Goal: Information Seeking & Learning: Check status

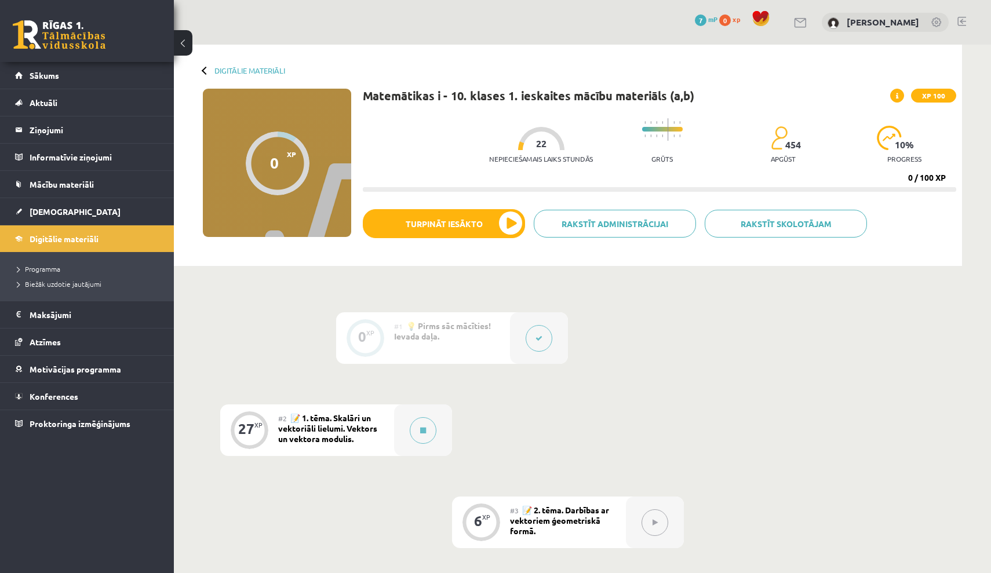
click at [937, 22] on link at bounding box center [937, 23] width 12 height 12
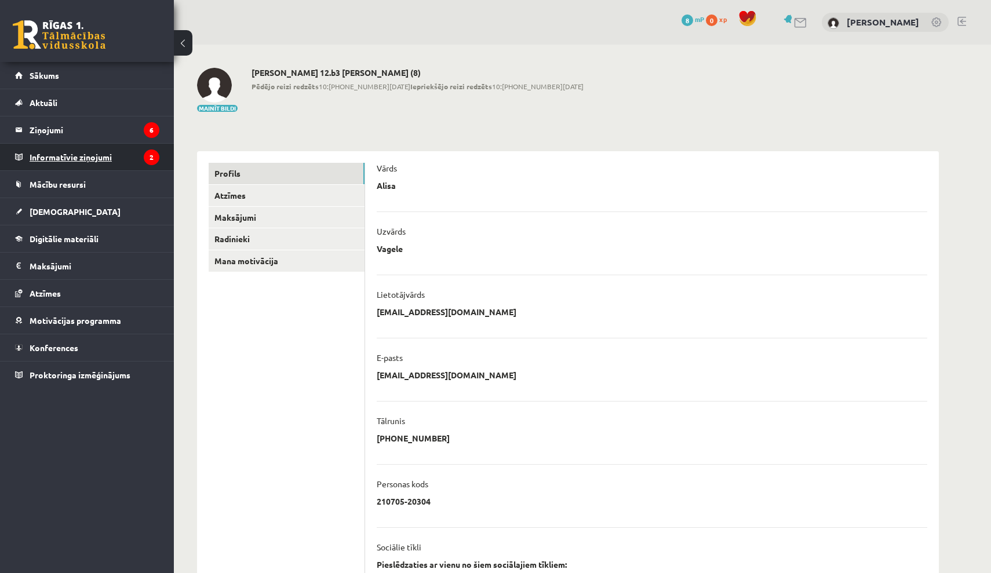
click at [99, 153] on legend "Informatīvie ziņojumi 2" at bounding box center [95, 157] width 130 height 27
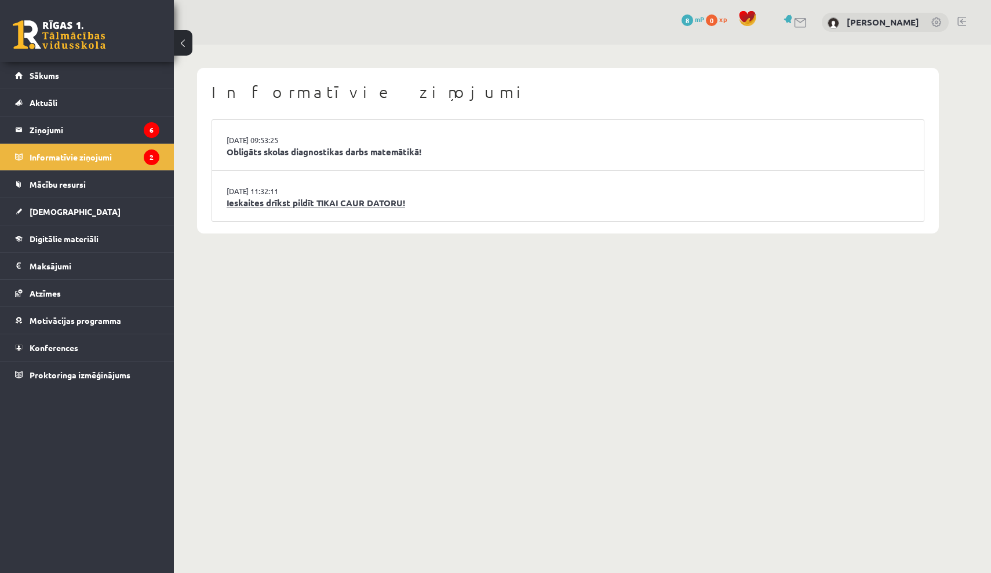
click at [333, 203] on link "Ieskaites drīkst pildīt TIKAI CAUR DATORU!" at bounding box center [568, 202] width 683 height 13
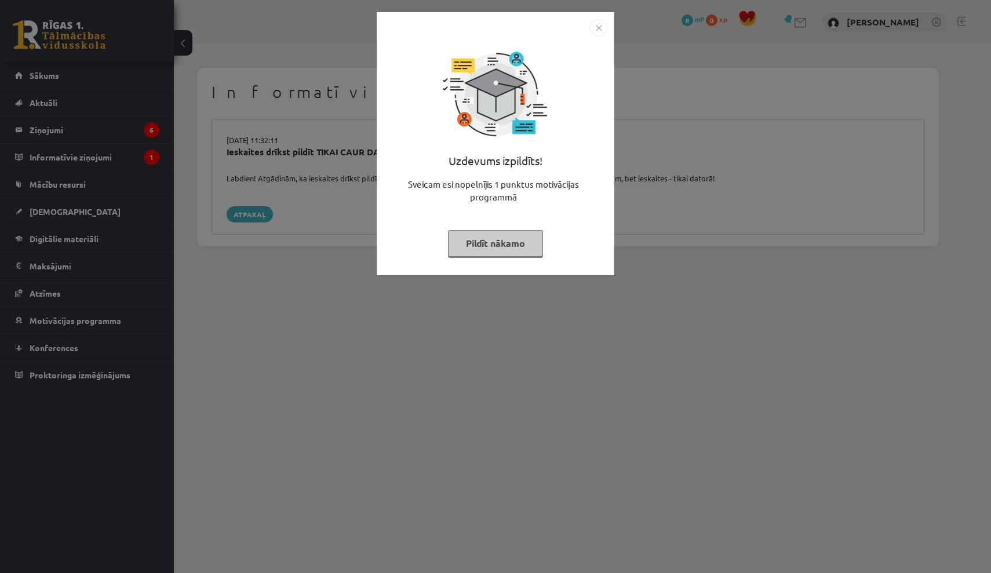
click at [595, 27] on img "Close" at bounding box center [598, 27] width 17 height 17
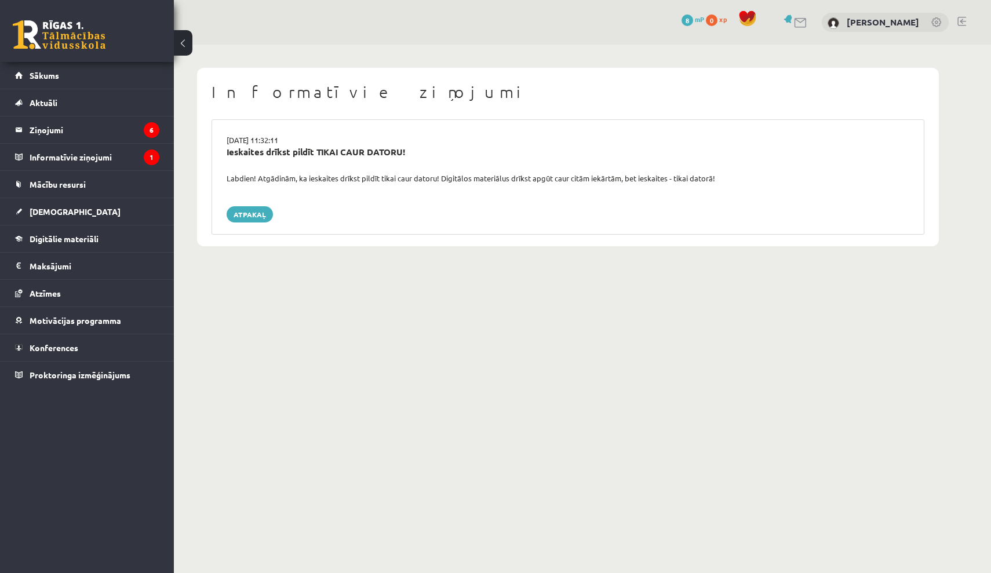
drag, startPoint x: 222, startPoint y: 174, endPoint x: 341, endPoint y: 188, distance: 120.1
click at [341, 188] on div "15.09.2025 11:32:11 Ieskaites drīkst pildīt TIKAI CAUR DATORU! Labdien! Atgādin…" at bounding box center [568, 176] width 713 height 115
copy div "Labdien! Atgādinām, ka ieskaites drīkst pildīt tikai caur datoru! Digitālos mat…"
click at [241, 210] on link "Atpakaļ" at bounding box center [250, 214] width 46 height 16
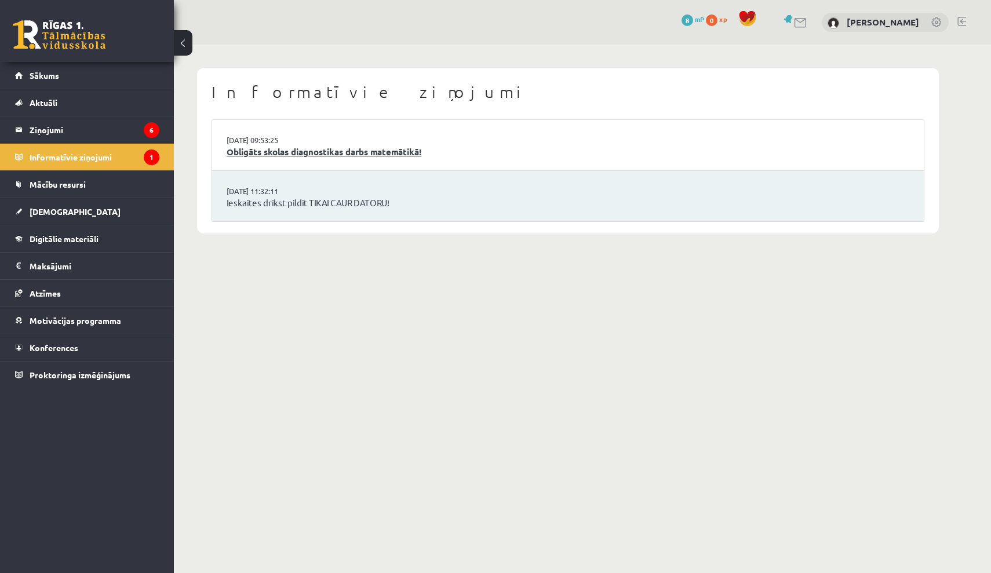
click at [303, 148] on link "Obligāts skolas diagnostikas darbs matemātikā!" at bounding box center [568, 151] width 683 height 13
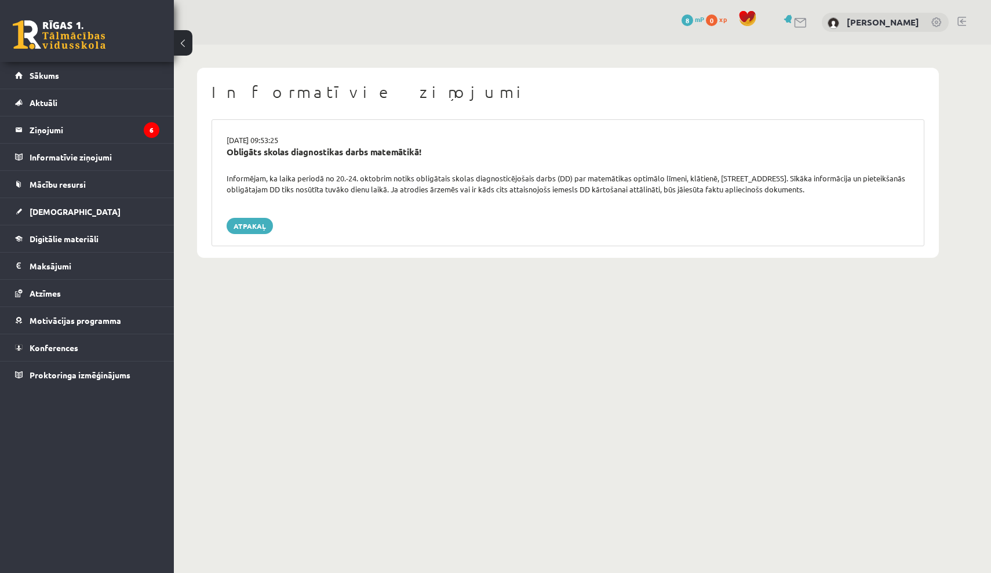
drag, startPoint x: 228, startPoint y: 137, endPoint x: 255, endPoint y: 194, distance: 62.7
click at [255, 194] on div "16.09.2025 09:53:25 Obligāts skolas diagnostikas darbs matemātikā! Informējam, …" at bounding box center [568, 182] width 713 height 127
copy div "16.09.2025 09:53:25 Obligāts skolas diagnostikas darbs matemātikā! Informējam, …"
click at [238, 224] on link "Atpakaļ" at bounding box center [250, 226] width 46 height 16
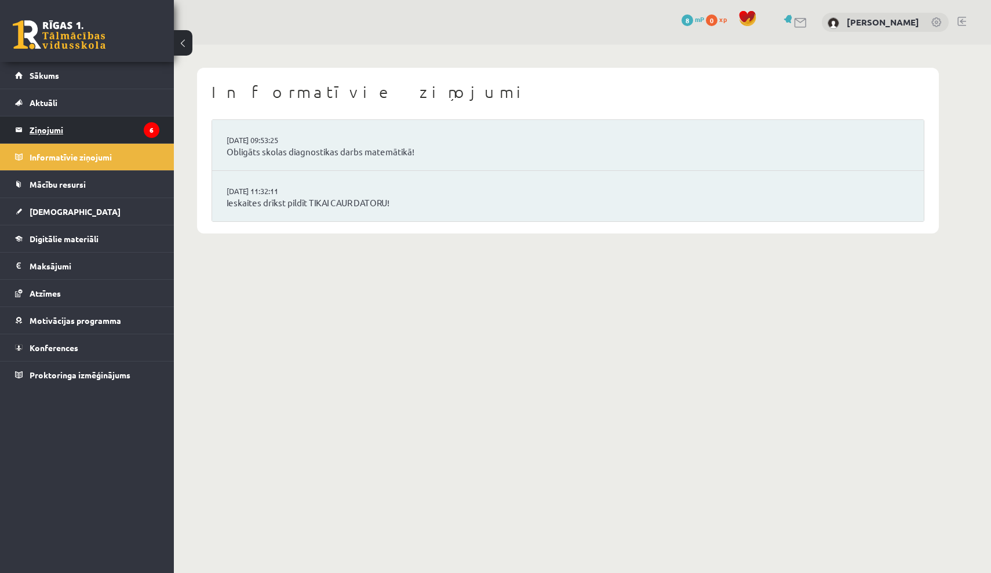
click at [141, 133] on legend "Ziņojumi 6" at bounding box center [95, 129] width 130 height 27
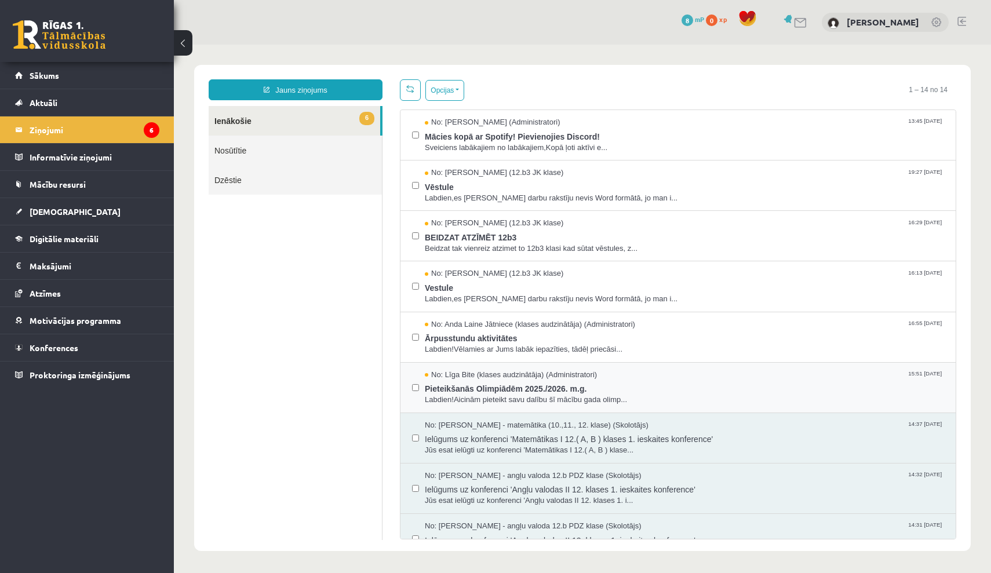
click at [411, 384] on div "No: [PERSON_NAME] (klases audzinātāja) (Administratori) 15:51 [DATE] Pieteikšan…" at bounding box center [677, 388] width 555 height 50
click at [411, 381] on div "No: [PERSON_NAME] (klases audzinātāja) (Administratori) 15:51 [DATE] Pieteikšan…" at bounding box center [677, 388] width 555 height 50
click at [414, 379] on label at bounding box center [415, 382] width 7 height 25
click at [415, 338] on label at bounding box center [415, 331] width 7 height 25
click at [443, 93] on button "Opcijas" at bounding box center [444, 90] width 39 height 21
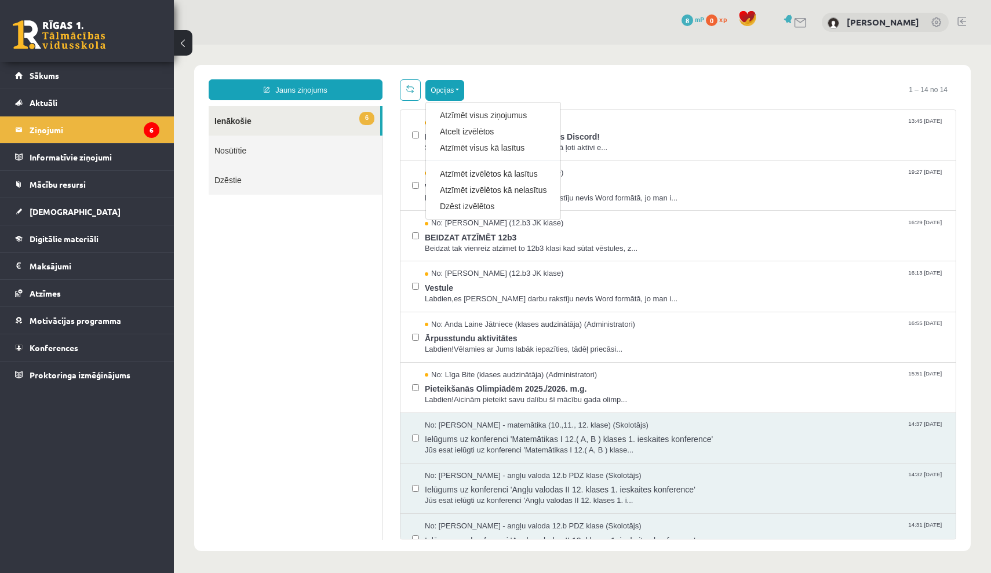
click at [513, 83] on div "Opcijas Atzīmēt visus ziņojumus Atcelt izvēlētos Atzīmēt visus kā lasītus Atzīm…" at bounding box center [678, 89] width 556 height 21
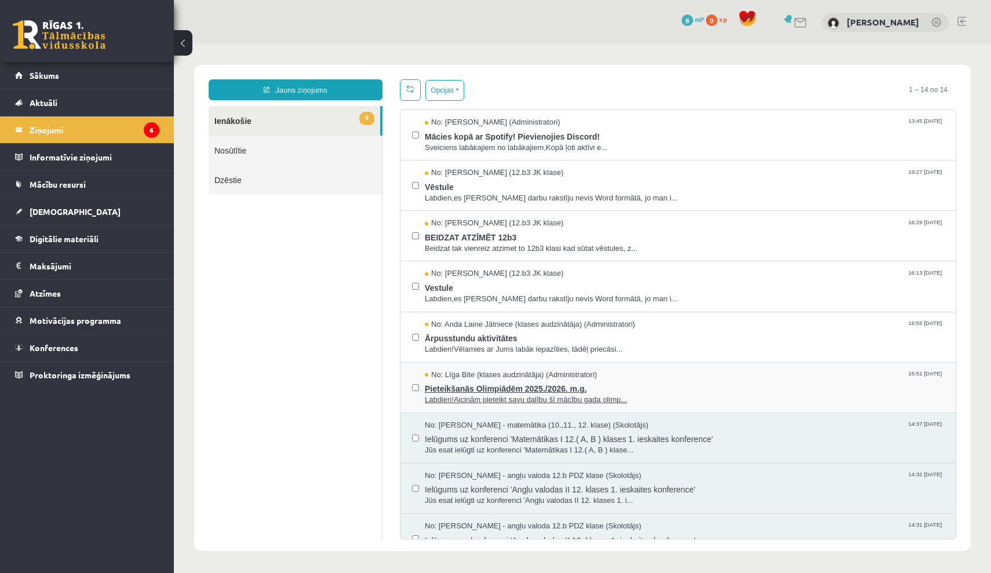
click at [476, 389] on span "Pieteikšanās Olimpiādēm 2025./2026. m.g." at bounding box center [684, 387] width 519 height 14
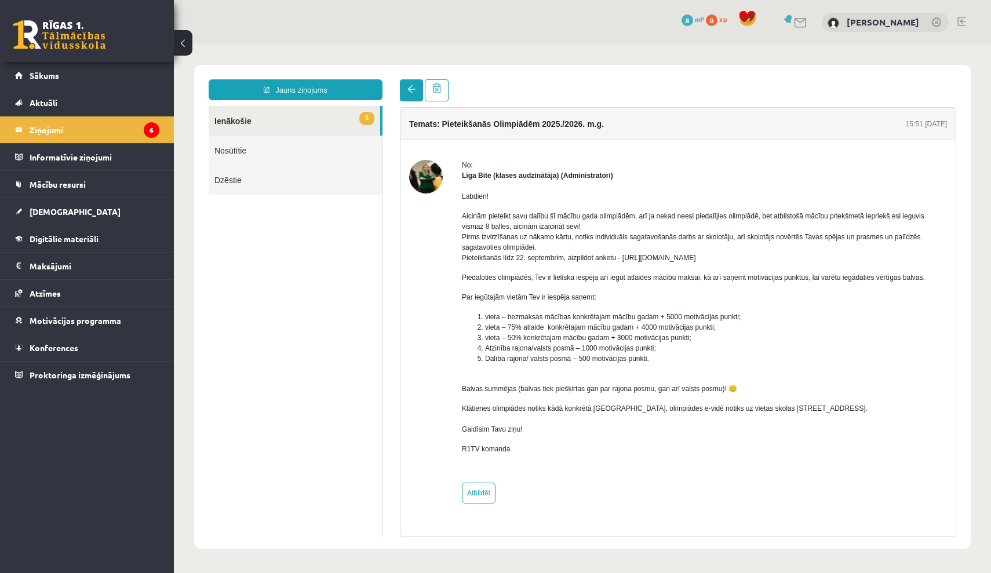
click at [410, 94] on link at bounding box center [411, 90] width 23 height 22
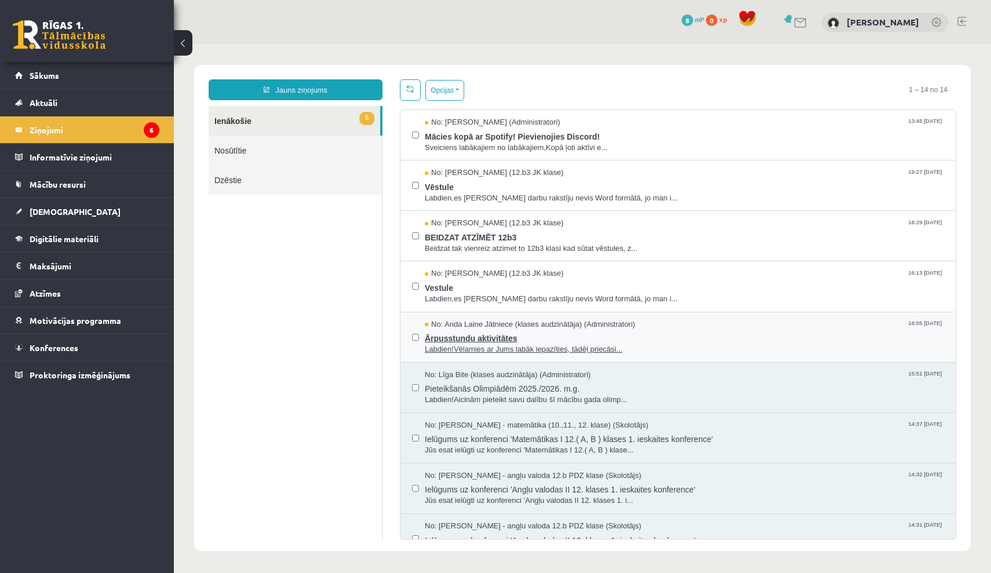
click at [463, 324] on span "No: Anda Laine Jātniece (klases audzinātāja) (Administratori)" at bounding box center [530, 324] width 210 height 11
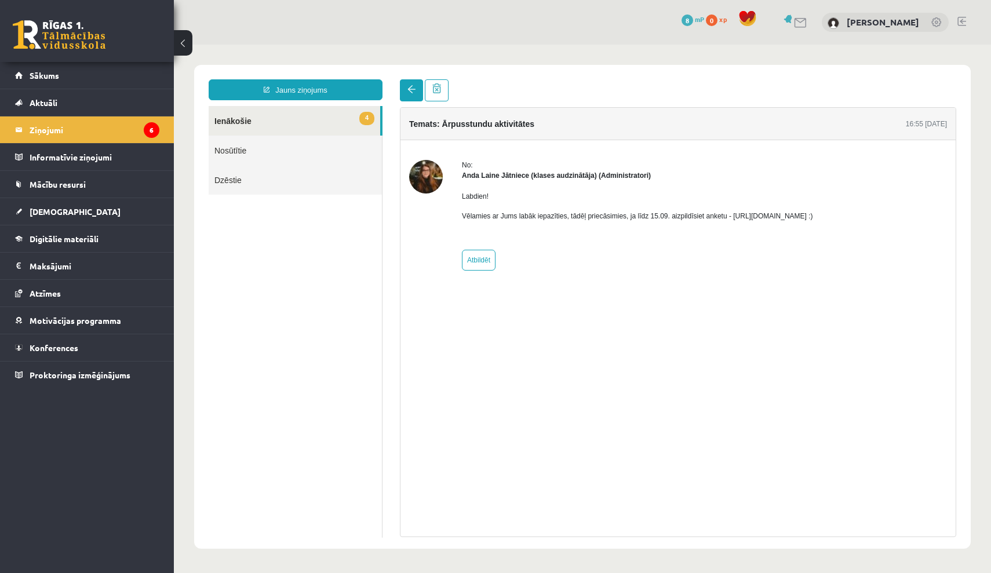
click at [404, 97] on link at bounding box center [411, 90] width 23 height 22
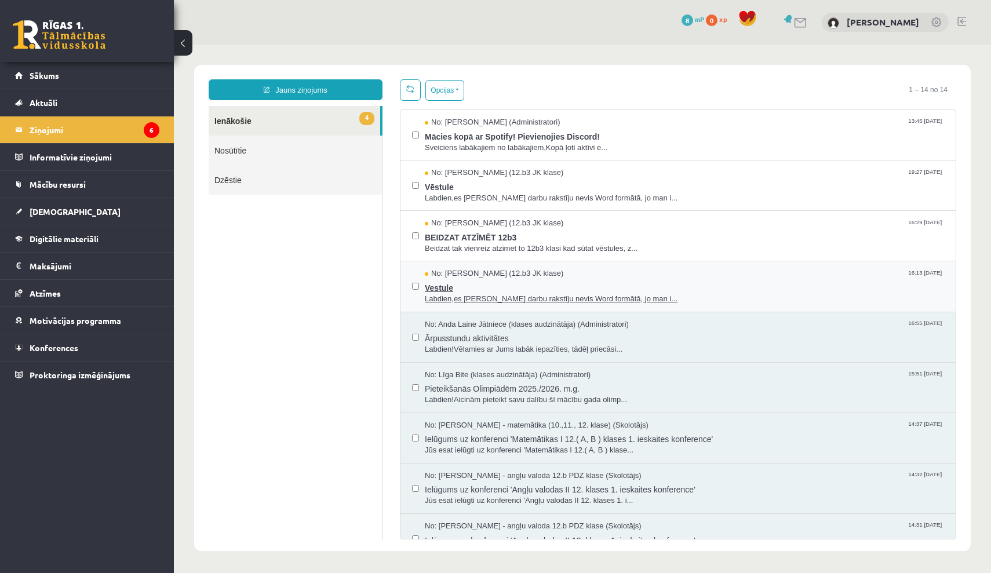
click at [468, 288] on span "Vestule" at bounding box center [684, 286] width 519 height 14
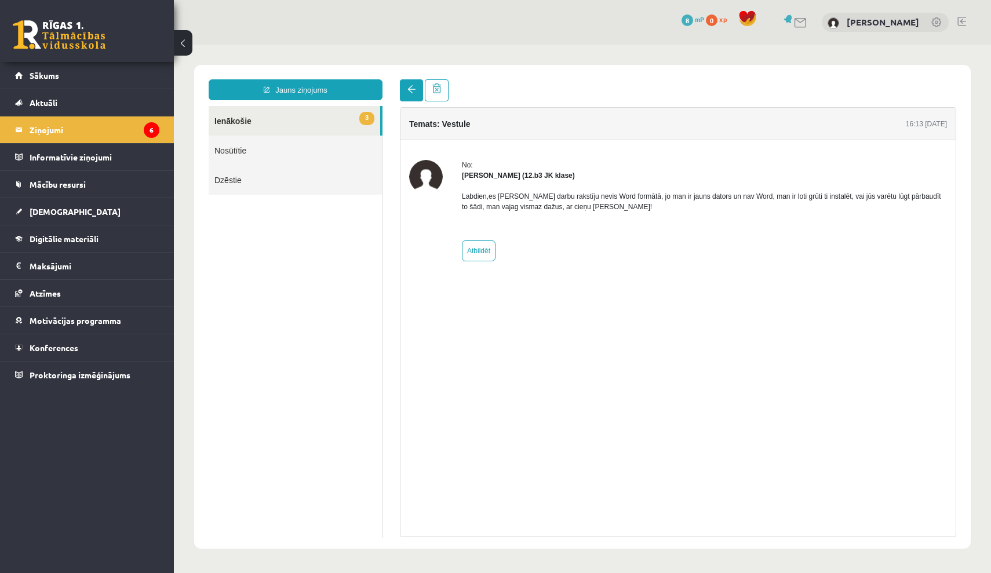
click at [407, 84] on link at bounding box center [411, 90] width 23 height 22
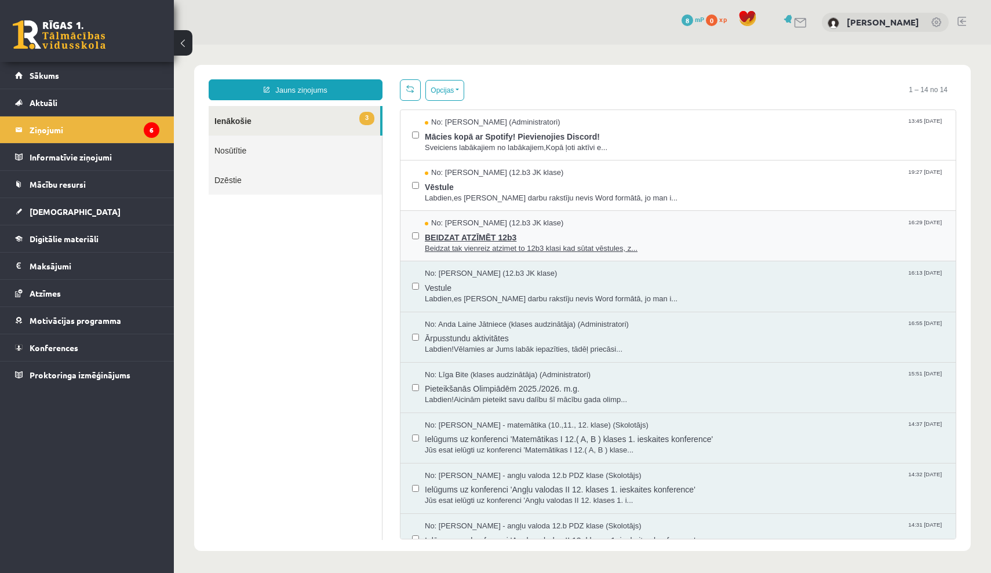
click at [454, 244] on span "Beidzat tak vienreiz atzimet to 12b3 klasi kad sūtat vēstules, z..." at bounding box center [684, 248] width 519 height 11
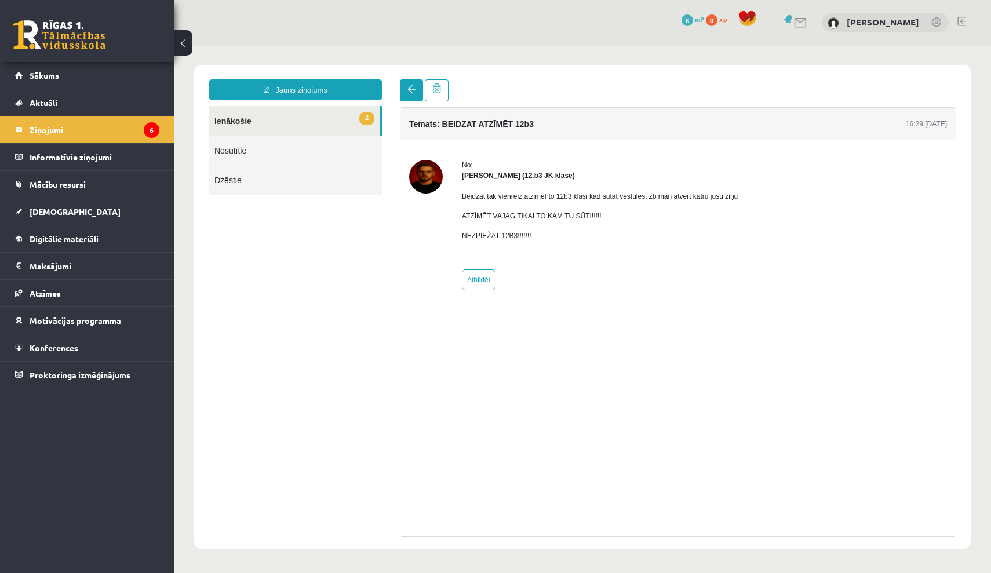
click at [414, 88] on span at bounding box center [411, 89] width 8 height 8
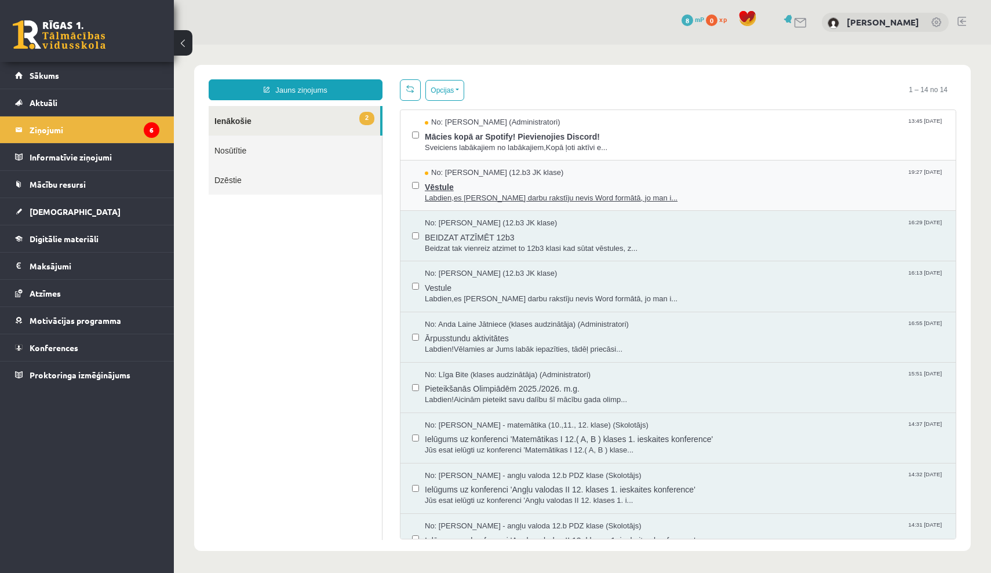
click at [453, 193] on span "Labdien,es Pārbaudes darbu rakstīju nevis Word formātā, jo man i..." at bounding box center [684, 198] width 519 height 11
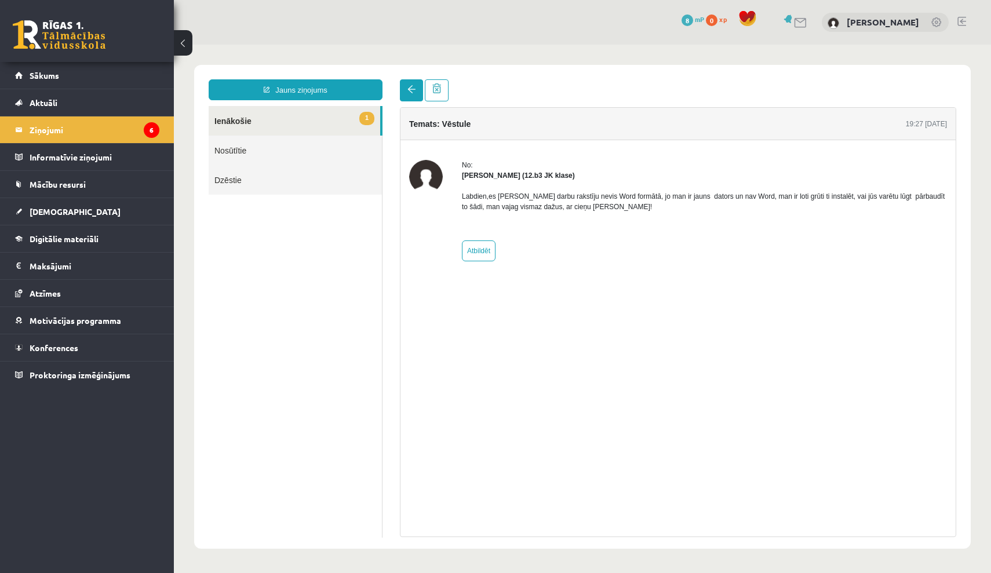
click at [410, 96] on link at bounding box center [411, 90] width 23 height 22
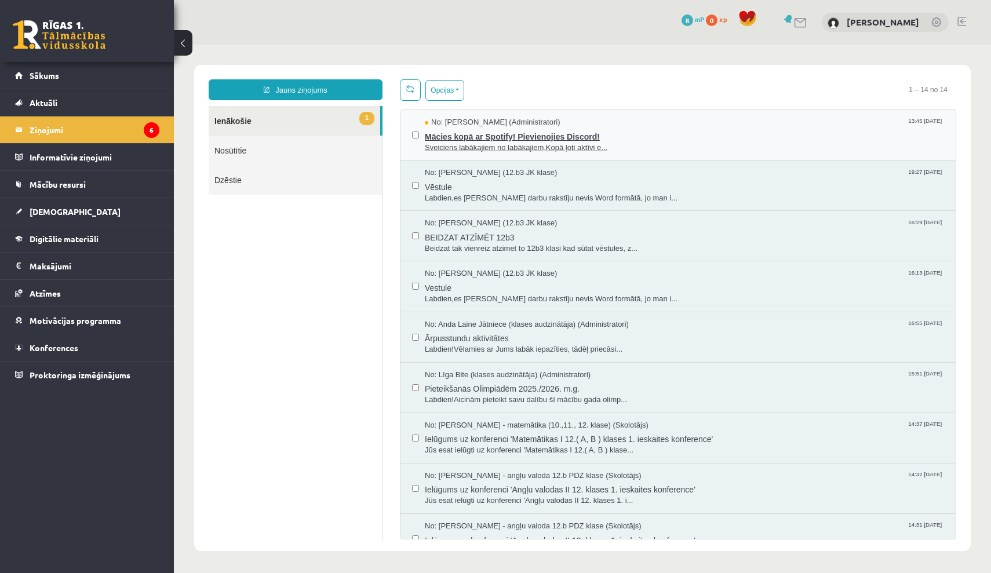
click at [464, 139] on span "Mācies kopā ar Spotify! Pievienojies Discord!" at bounding box center [684, 135] width 519 height 14
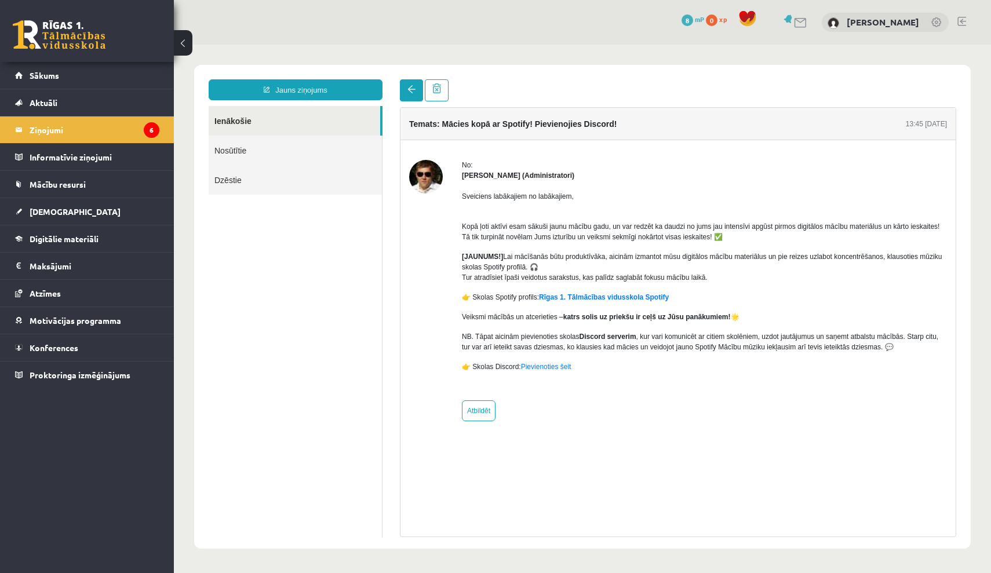
click at [402, 96] on link at bounding box center [411, 90] width 23 height 22
click at [411, 85] on link at bounding box center [411, 90] width 23 height 22
click at [124, 133] on legend "Ziņojumi 6" at bounding box center [95, 129] width 130 height 27
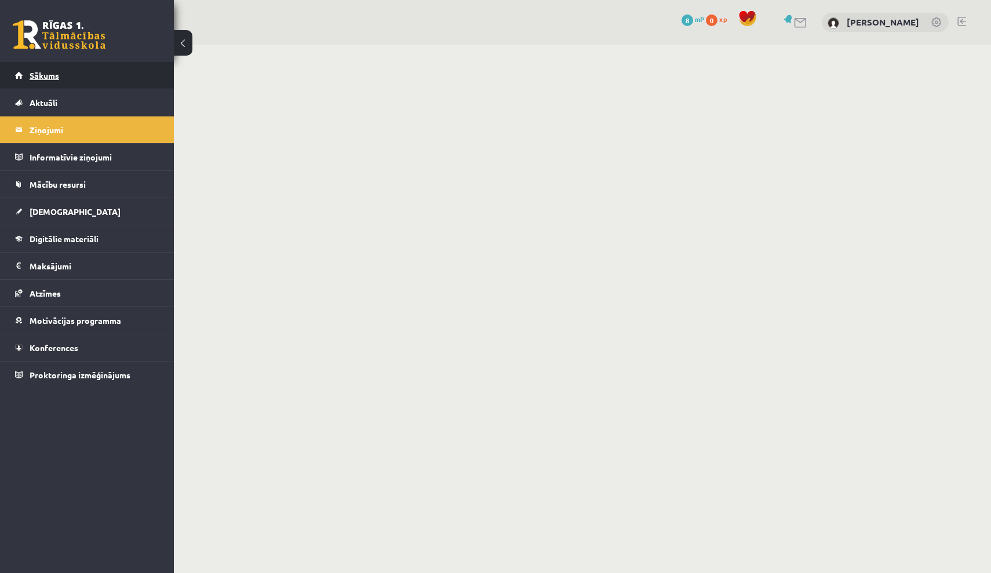
click at [103, 75] on link "Sākums" at bounding box center [87, 75] width 144 height 27
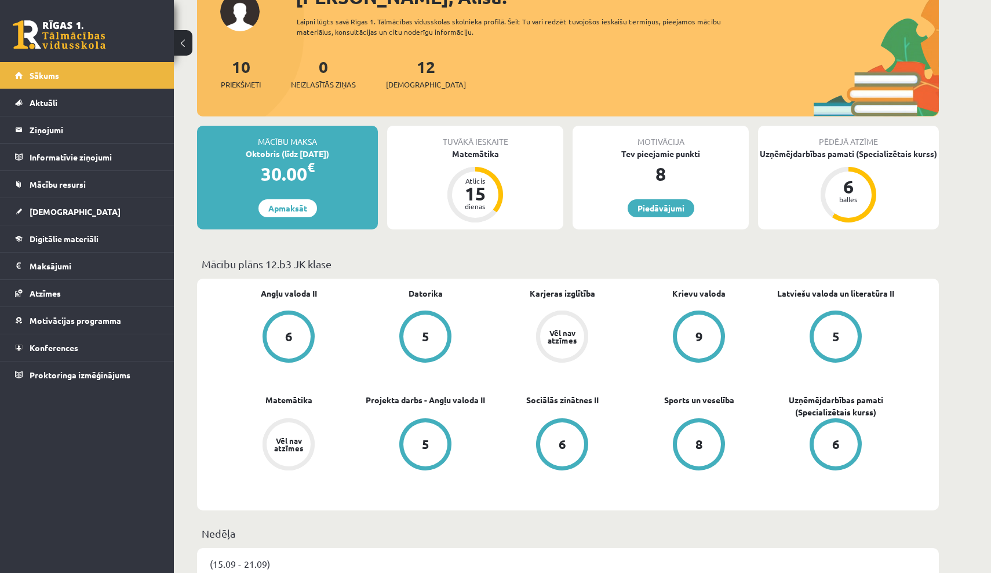
scroll to position [93, 0]
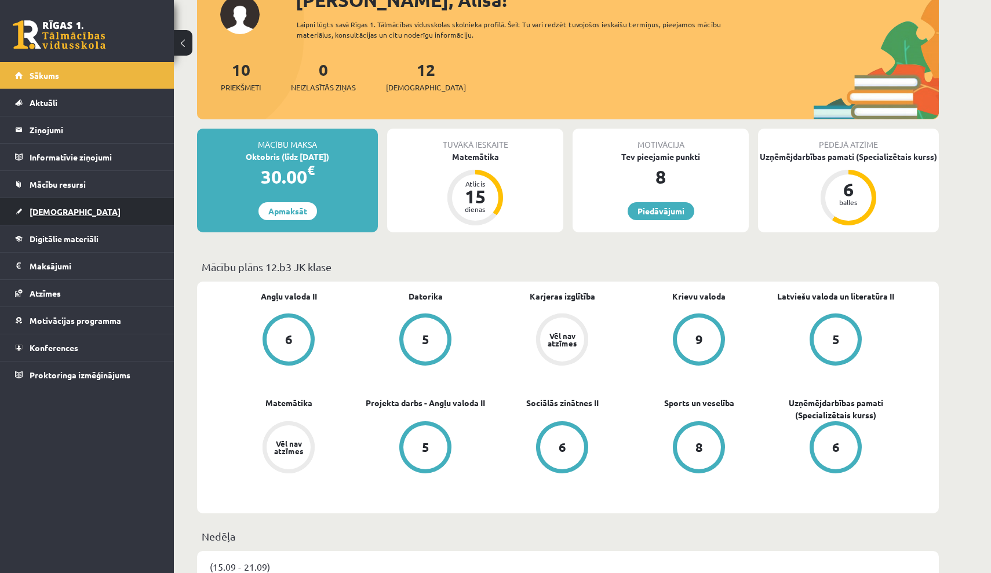
click at [112, 205] on link "[DEMOGRAPHIC_DATA]" at bounding box center [87, 211] width 144 height 27
